Goal: Information Seeking & Learning: Check status

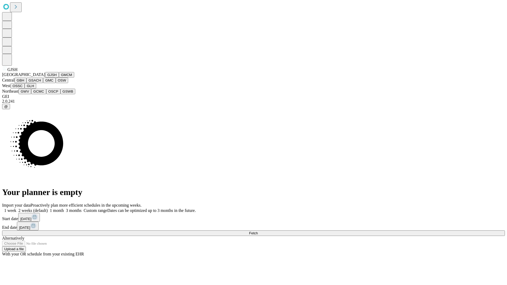
click at [45, 78] on button "GJSH" at bounding box center [52, 75] width 14 height 6
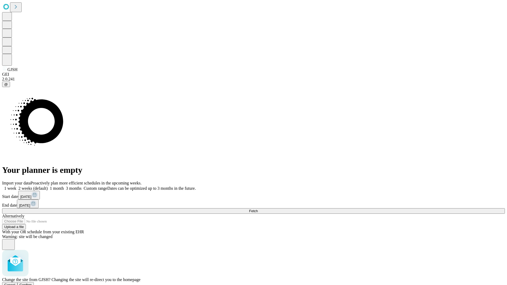
click at [32, 283] on span "Confirm" at bounding box center [26, 285] width 12 height 4
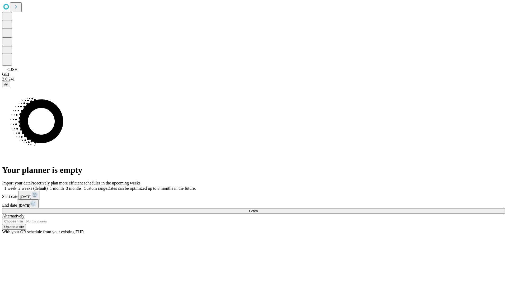
click at [64, 186] on label "1 month" at bounding box center [56, 188] width 16 height 4
click at [258, 209] on span "Fetch" at bounding box center [253, 211] width 9 height 4
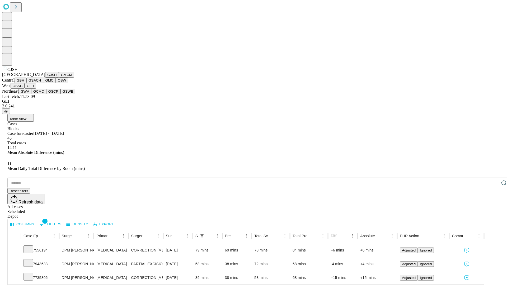
click at [59, 78] on button "GMCM" at bounding box center [66, 75] width 15 height 6
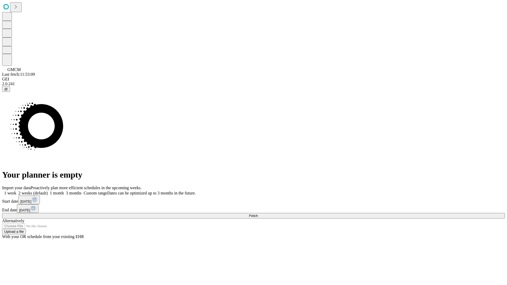
click at [64, 191] on label "1 month" at bounding box center [56, 193] width 16 height 4
click at [258, 214] on span "Fetch" at bounding box center [253, 216] width 9 height 4
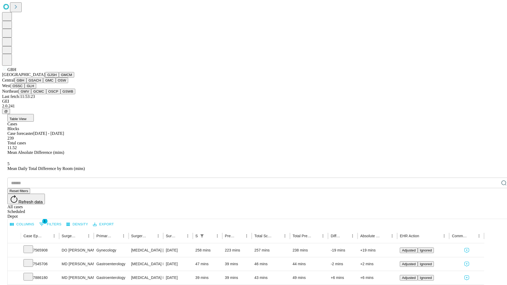
click at [41, 83] on button "GSACH" at bounding box center [34, 81] width 17 height 6
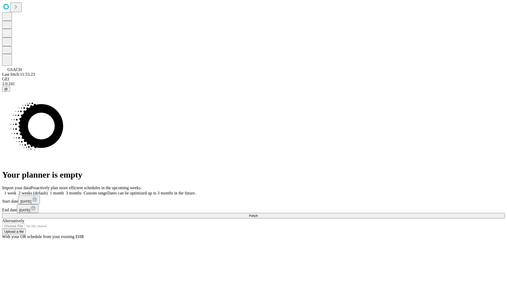
click at [64, 191] on label "1 month" at bounding box center [56, 193] width 16 height 4
click at [258, 214] on span "Fetch" at bounding box center [253, 216] width 9 height 4
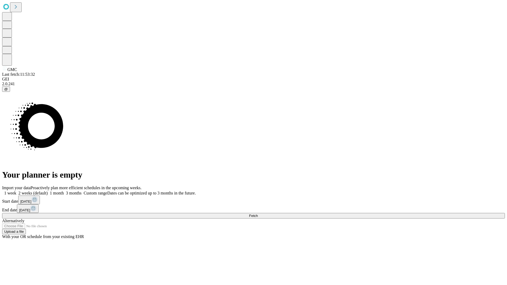
click at [64, 191] on label "1 month" at bounding box center [56, 193] width 16 height 4
click at [258, 214] on span "Fetch" at bounding box center [253, 216] width 9 height 4
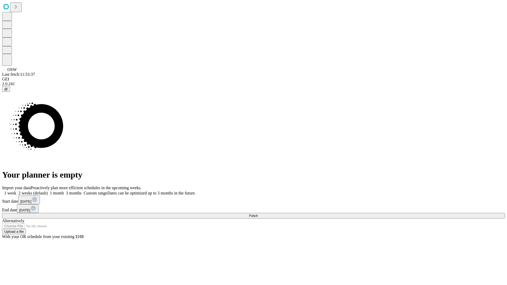
click at [64, 191] on label "1 month" at bounding box center [56, 193] width 16 height 4
click at [258, 214] on span "Fetch" at bounding box center [253, 216] width 9 height 4
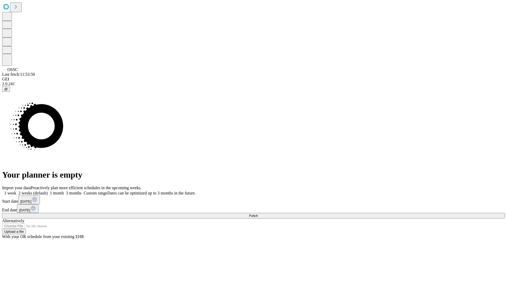
click at [64, 191] on label "1 month" at bounding box center [56, 193] width 16 height 4
click at [258, 214] on span "Fetch" at bounding box center [253, 216] width 9 height 4
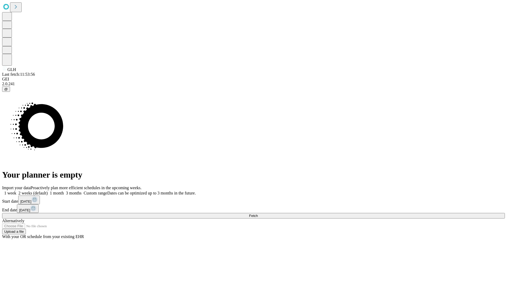
click at [64, 191] on label "1 month" at bounding box center [56, 193] width 16 height 4
click at [258, 214] on span "Fetch" at bounding box center [253, 216] width 9 height 4
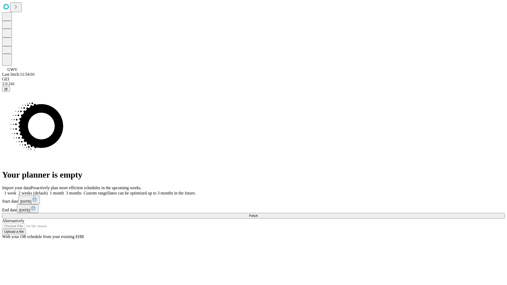
click at [64, 191] on label "1 month" at bounding box center [56, 193] width 16 height 4
click at [258, 214] on span "Fetch" at bounding box center [253, 216] width 9 height 4
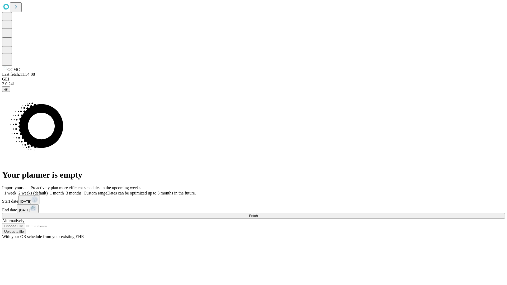
click at [64, 191] on label "1 month" at bounding box center [56, 193] width 16 height 4
click at [258, 214] on span "Fetch" at bounding box center [253, 216] width 9 height 4
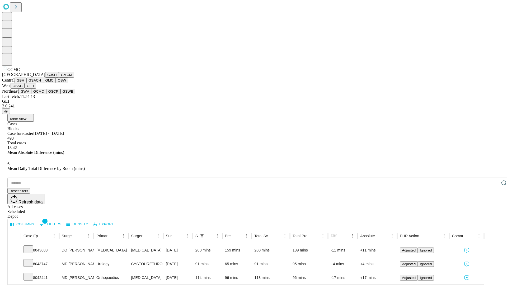
click at [46, 94] on button "OSCP" at bounding box center [53, 92] width 14 height 6
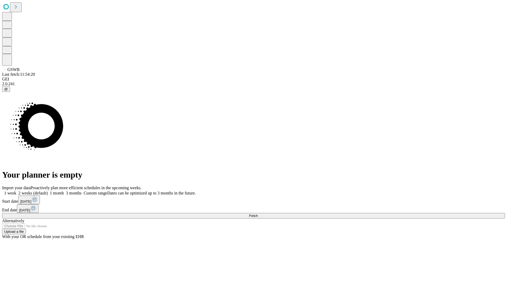
click at [64, 191] on label "1 month" at bounding box center [56, 193] width 16 height 4
click at [258, 214] on span "Fetch" at bounding box center [253, 216] width 9 height 4
